Goal: Find specific page/section: Find specific page/section

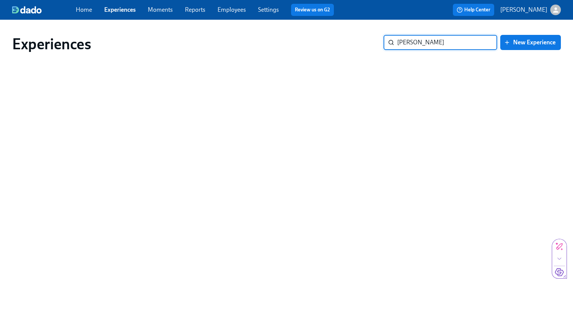
type input "[PERSON_NAME]"
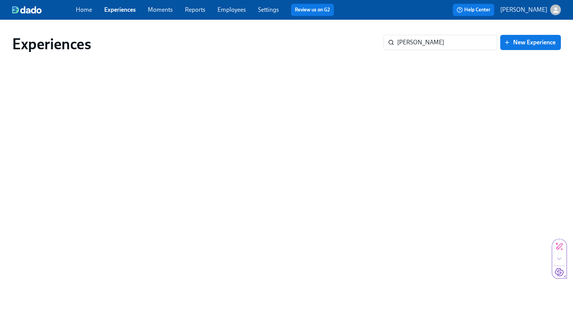
click at [82, 12] on link "Home" at bounding box center [84, 9] width 16 height 7
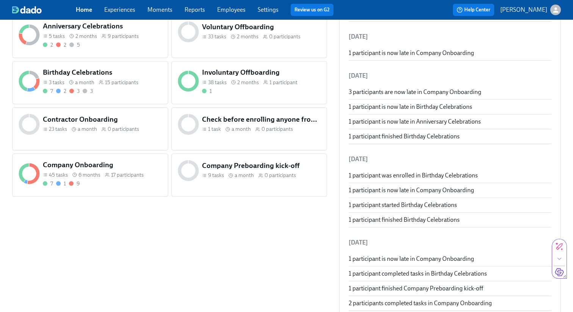
scroll to position [361, 0]
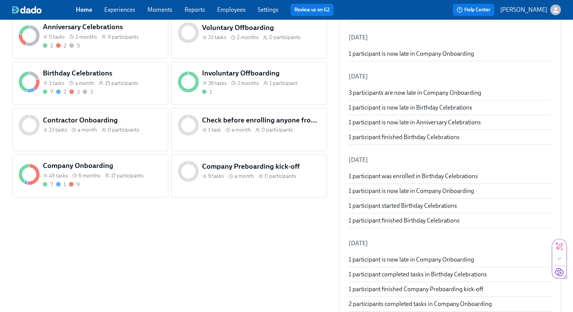
click at [277, 77] on h5 "Involuntary Offboarding" at bounding box center [261, 73] width 119 height 10
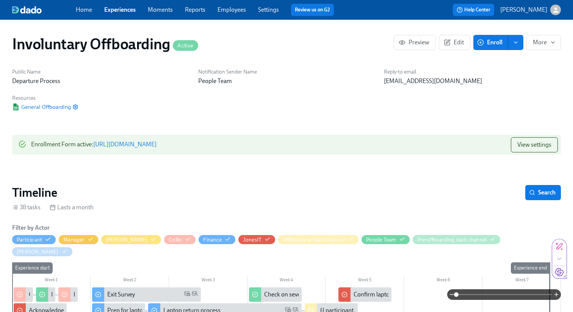
click at [232, 8] on link "Employees" at bounding box center [232, 9] width 28 height 7
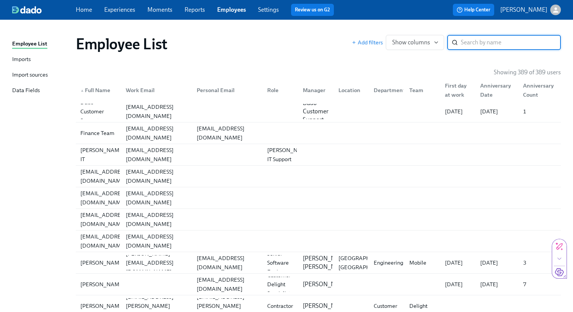
click at [485, 41] on input "search" at bounding box center [511, 42] width 100 height 15
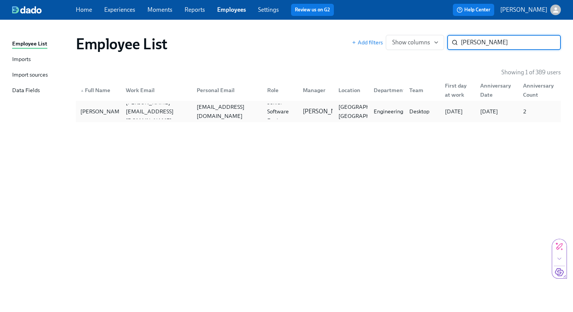
type input "[PERSON_NAME]"
click at [230, 117] on div "[EMAIL_ADDRESS][DOMAIN_NAME]" at bounding box center [226, 111] width 71 height 15
